Goal: Task Accomplishment & Management: Complete application form

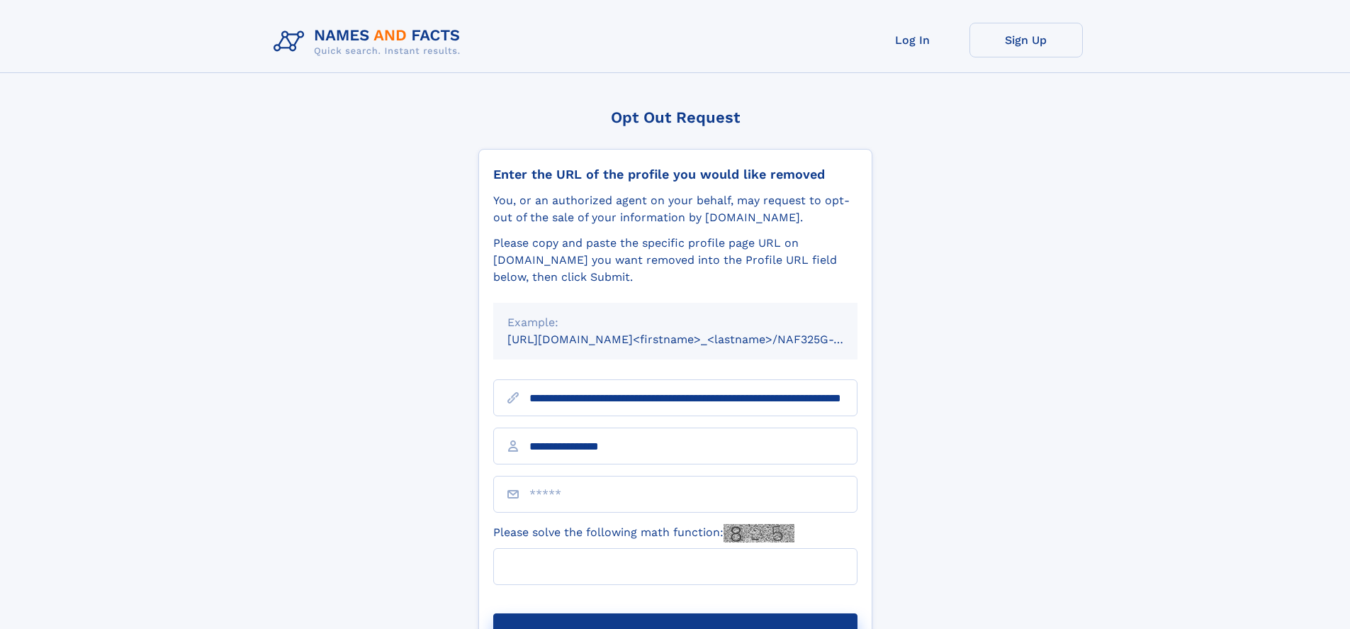
type input "**********"
type input "*"
click at [675, 613] on button "Submit Opt Out Request" at bounding box center [675, 635] width 364 height 45
